Goal: Information Seeking & Learning: Learn about a topic

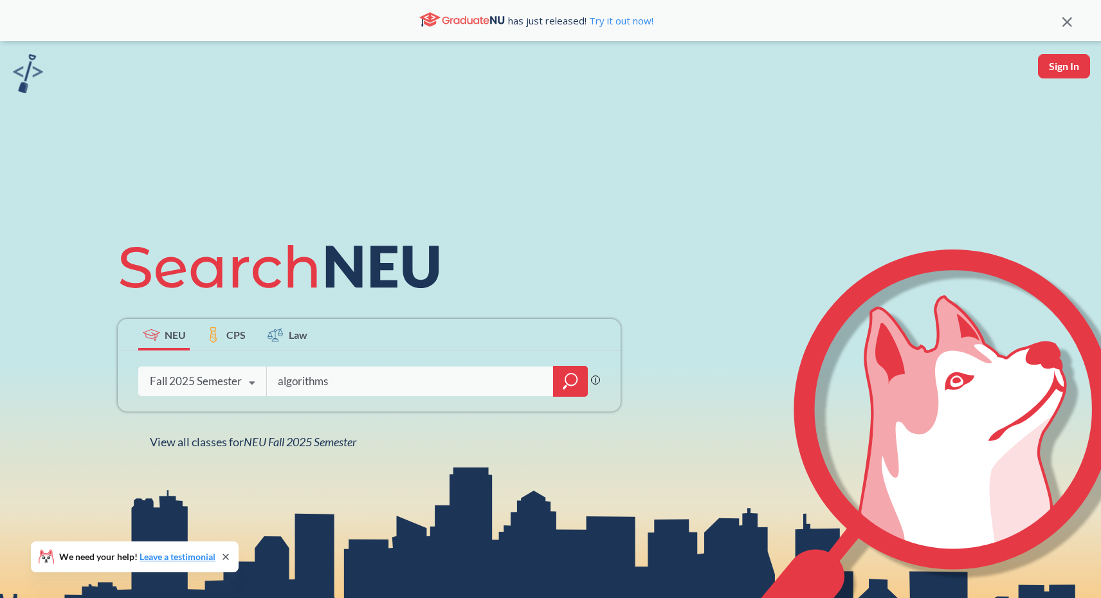
type input "algorithms"
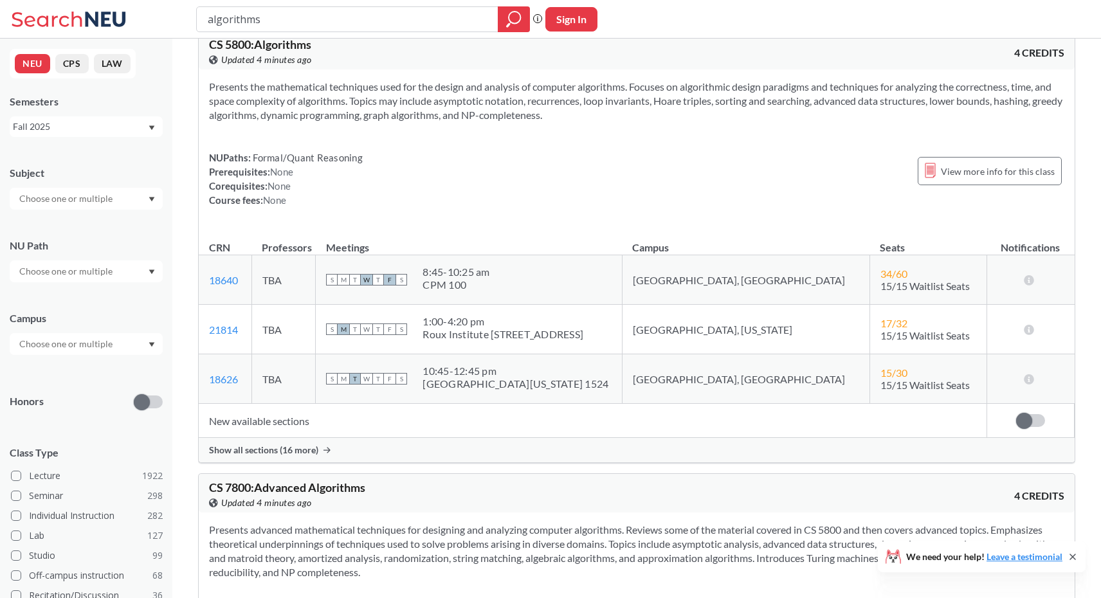
scroll to position [26, 0]
click at [220, 329] on link "21814" at bounding box center [223, 328] width 29 height 12
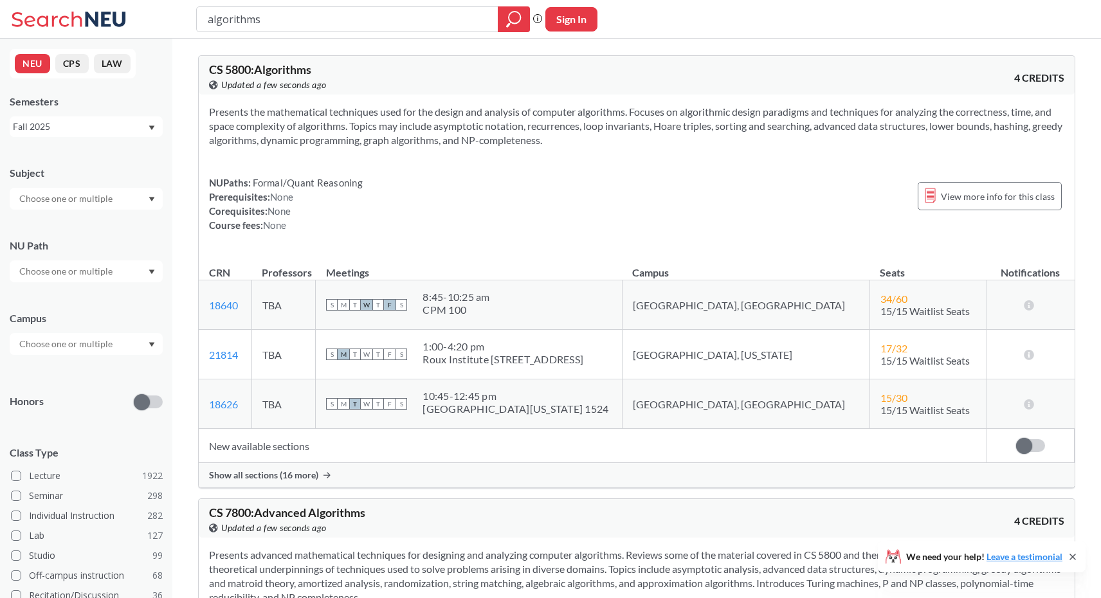
scroll to position [0, 0]
click at [66, 332] on div "Campus" at bounding box center [86, 326] width 153 height 57
click at [65, 345] on input "text" at bounding box center [67, 343] width 108 height 15
click at [78, 412] on span "[GEOGRAPHIC_DATA], [US_STATE]" at bounding box center [88, 409] width 143 height 14
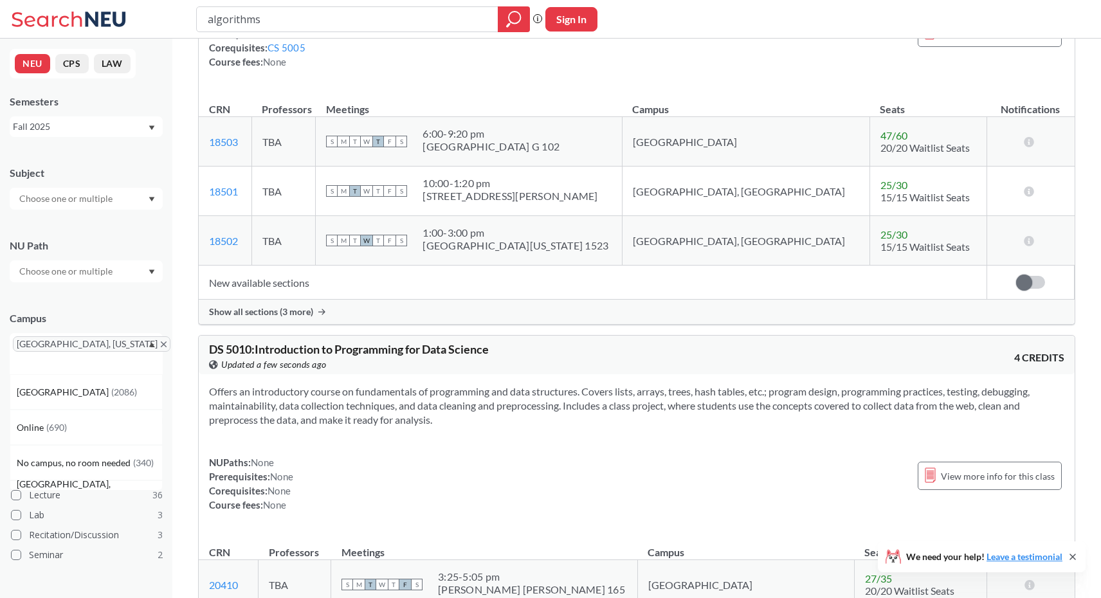
scroll to position [2937, 0]
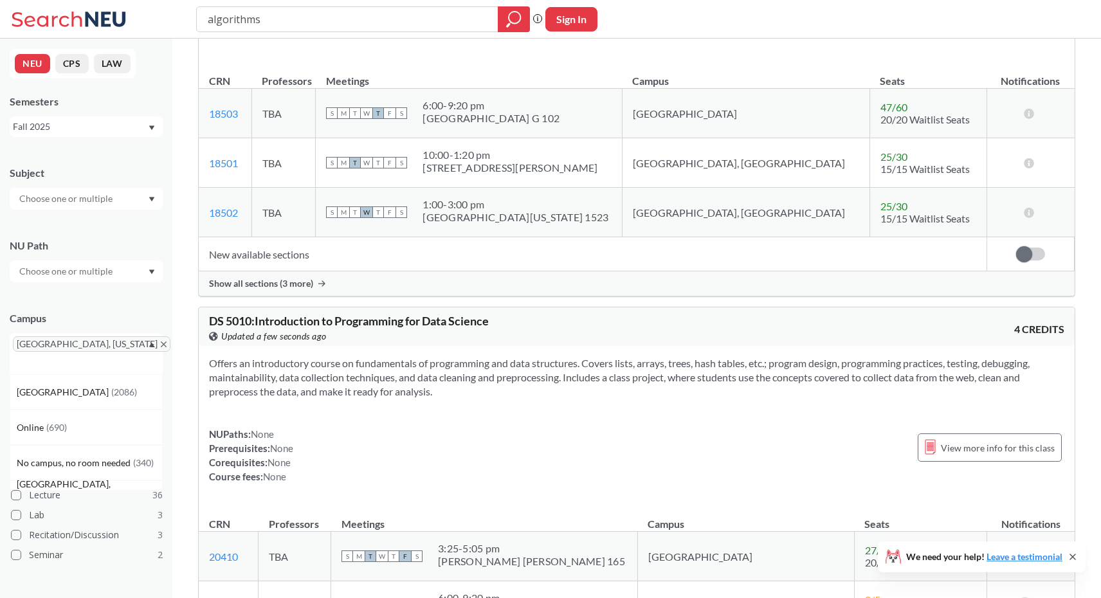
click at [113, 309] on div "Campus [GEOGRAPHIC_DATA], [US_STATE][GEOGRAPHIC_DATA] ( 2086 ) Online ( 690 ) N…" at bounding box center [86, 336] width 153 height 76
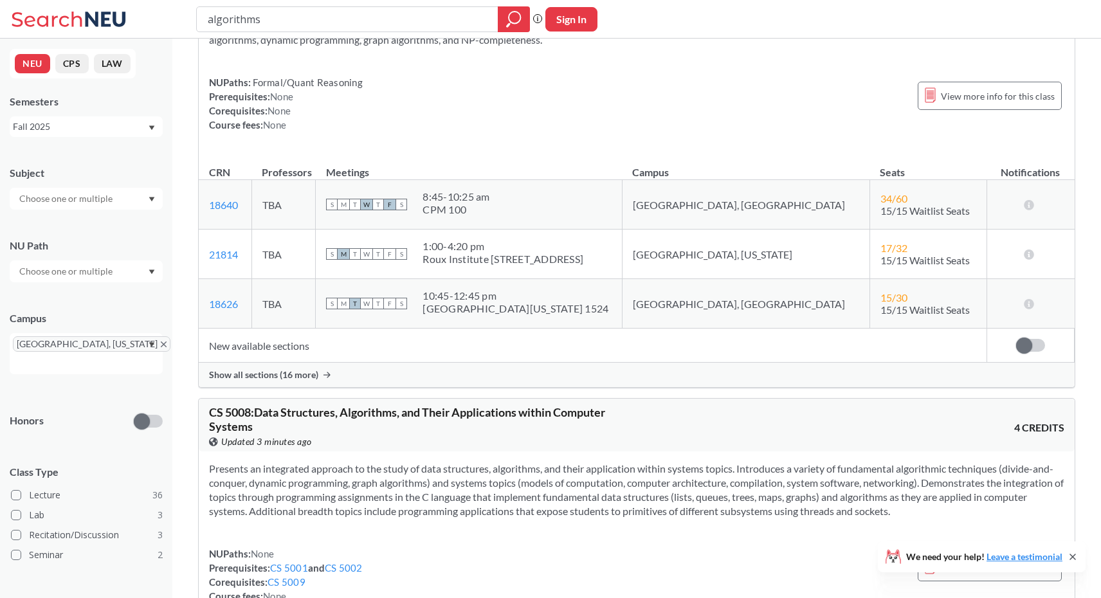
scroll to position [155, 0]
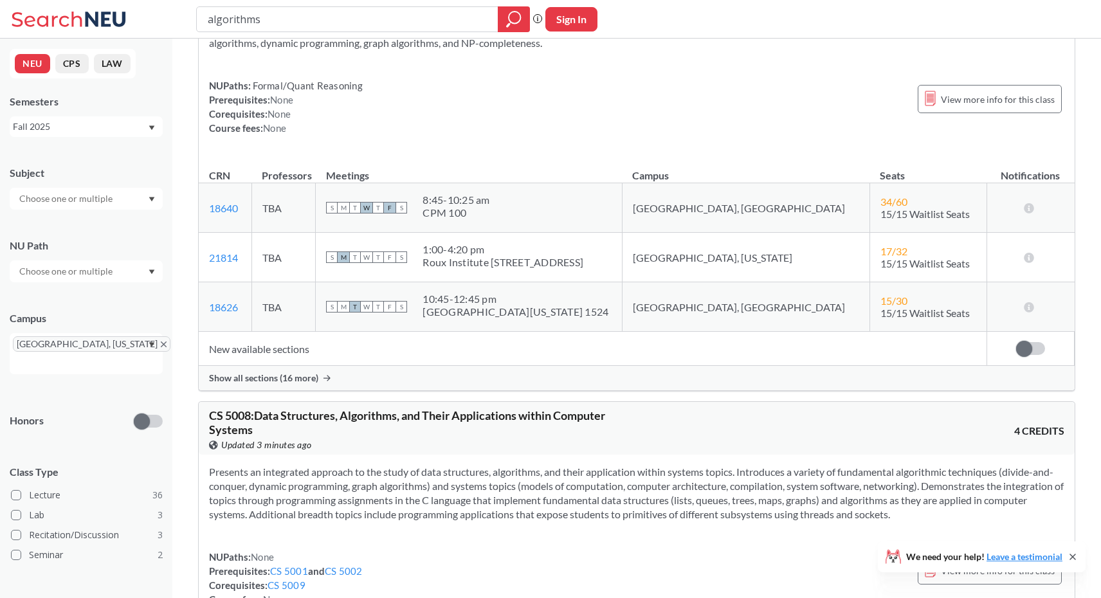
click at [248, 269] on td "21814 View this section on Banner." at bounding box center [225, 258] width 53 height 50
drag, startPoint x: 248, startPoint y: 269, endPoint x: 204, endPoint y: 264, distance: 43.4
click at [204, 264] on td "21814 View this section on Banner." at bounding box center [225, 258] width 53 height 50
drag, startPoint x: 256, startPoint y: 253, endPoint x: 204, endPoint y: 253, distance: 52.1
click at [204, 253] on td "21814 View this section on Banner." at bounding box center [225, 258] width 53 height 50
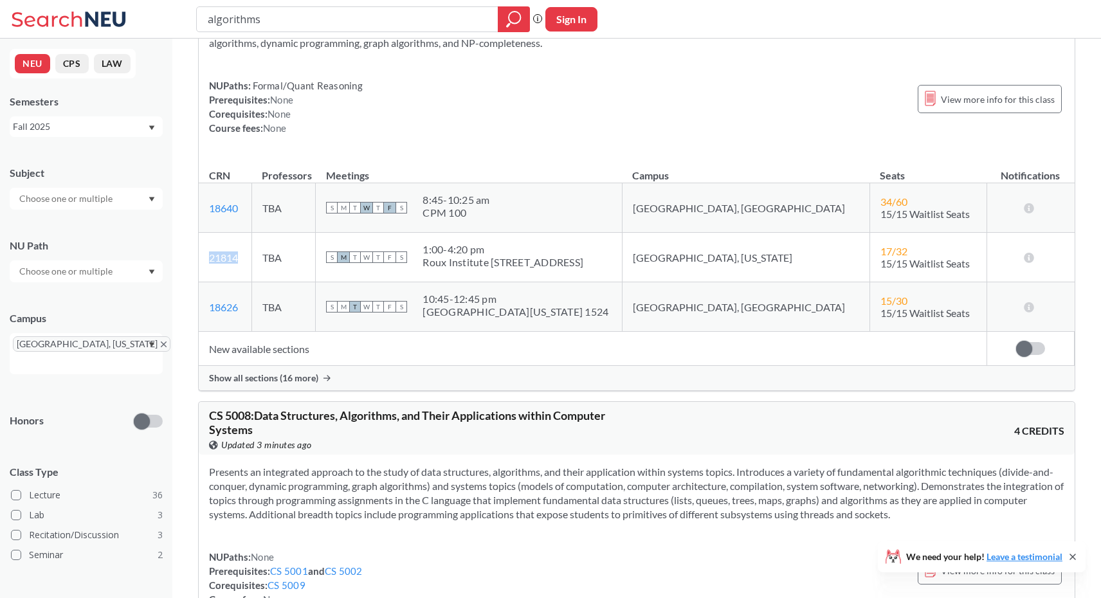
copy link "21814"
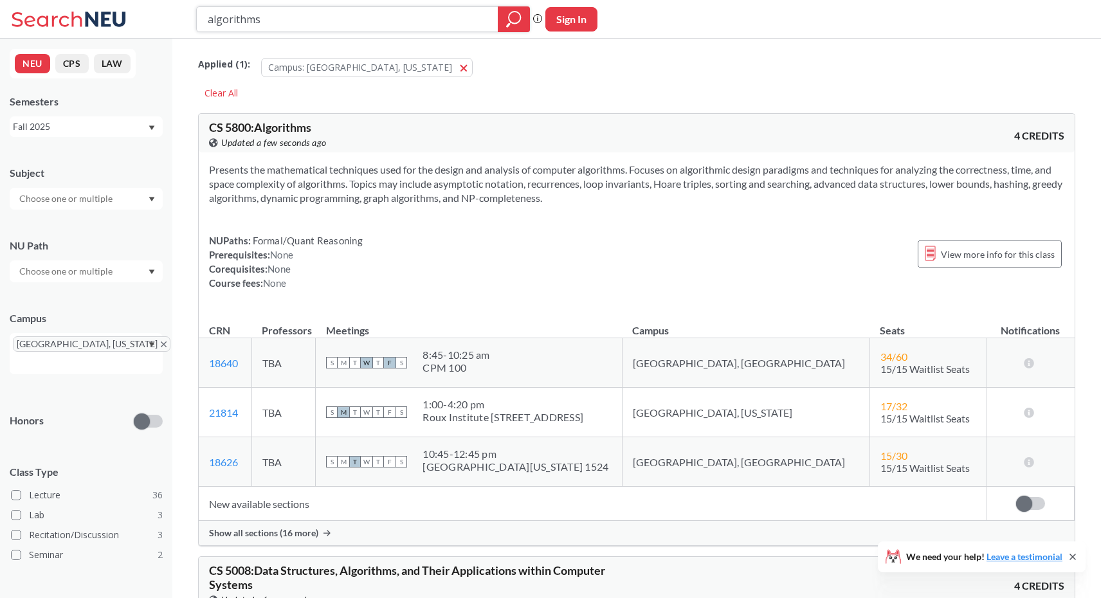
click at [290, 24] on input "algorithms" at bounding box center [347, 19] width 282 height 22
type input "supervised machine learning"
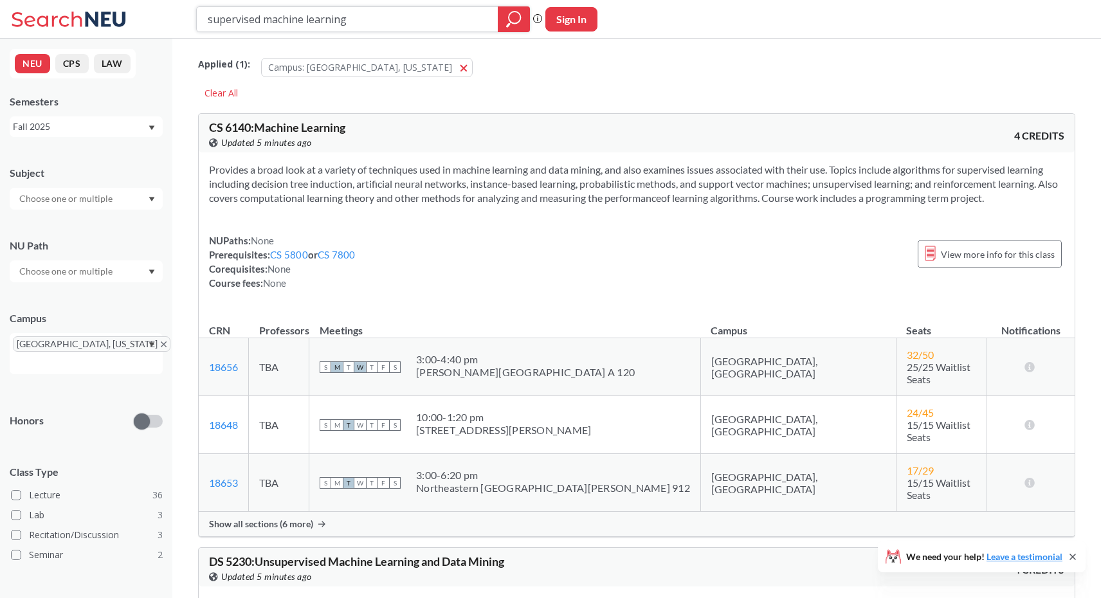
scroll to position [-1, 0]
click at [307, 24] on input "supervised machine learning" at bounding box center [347, 19] width 282 height 22
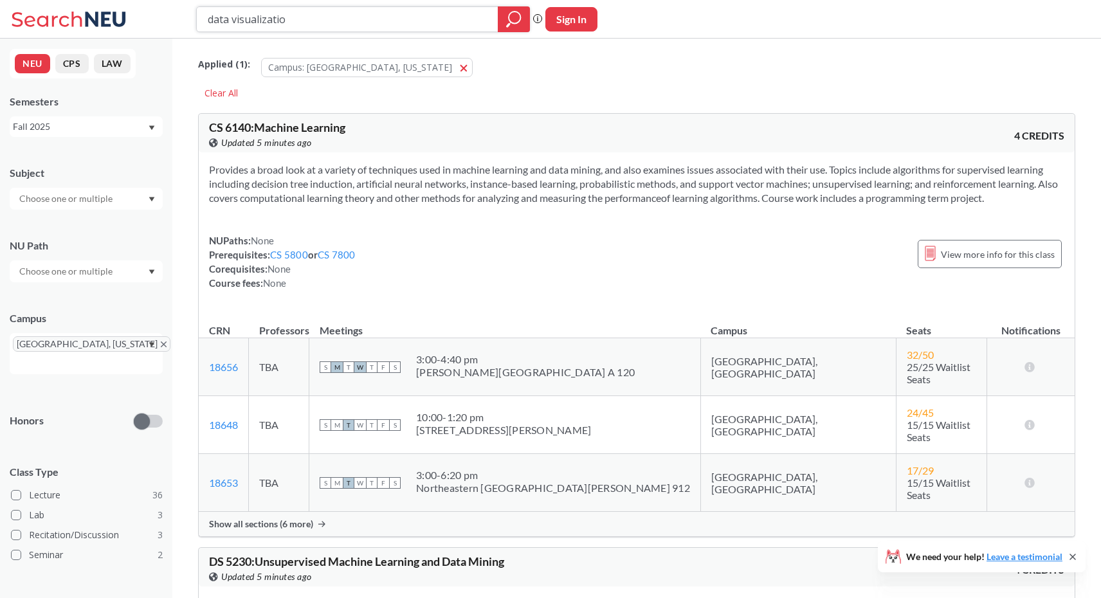
type input "data visualization"
